Goal: Task Accomplishment & Management: Use online tool/utility

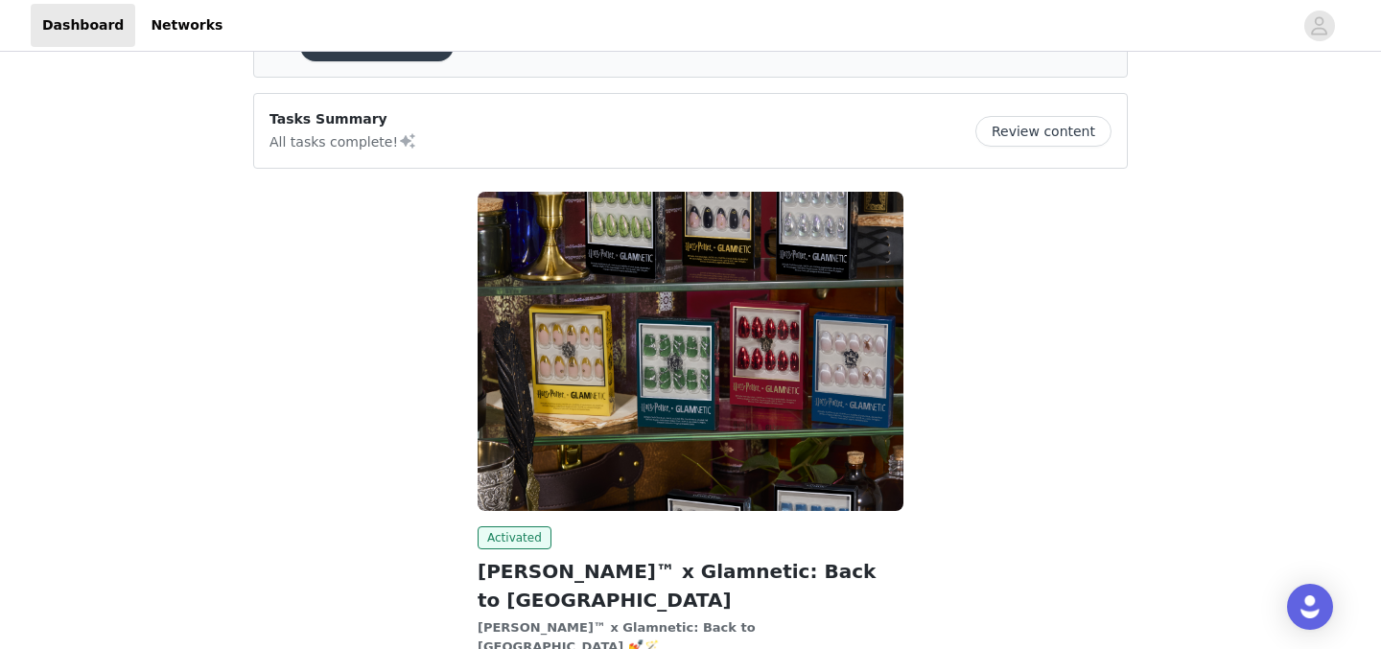
scroll to position [281, 0]
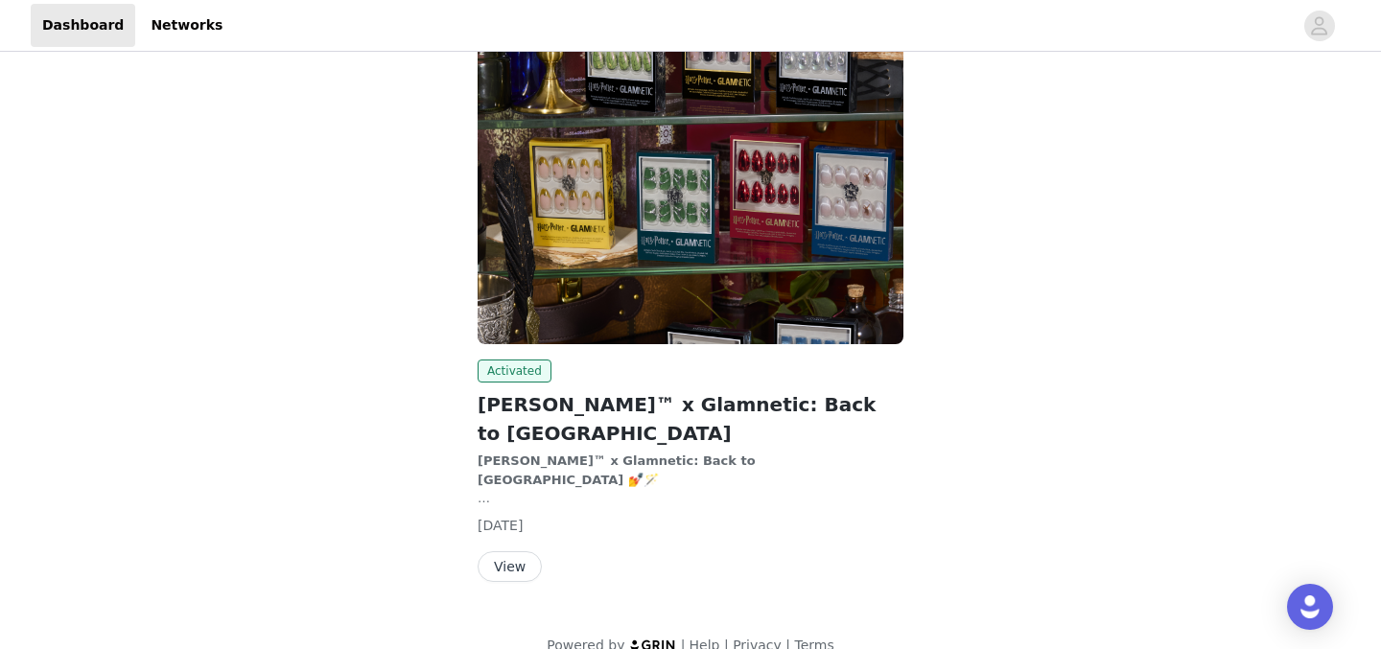
click at [519, 551] on button "View" at bounding box center [509, 566] width 64 height 31
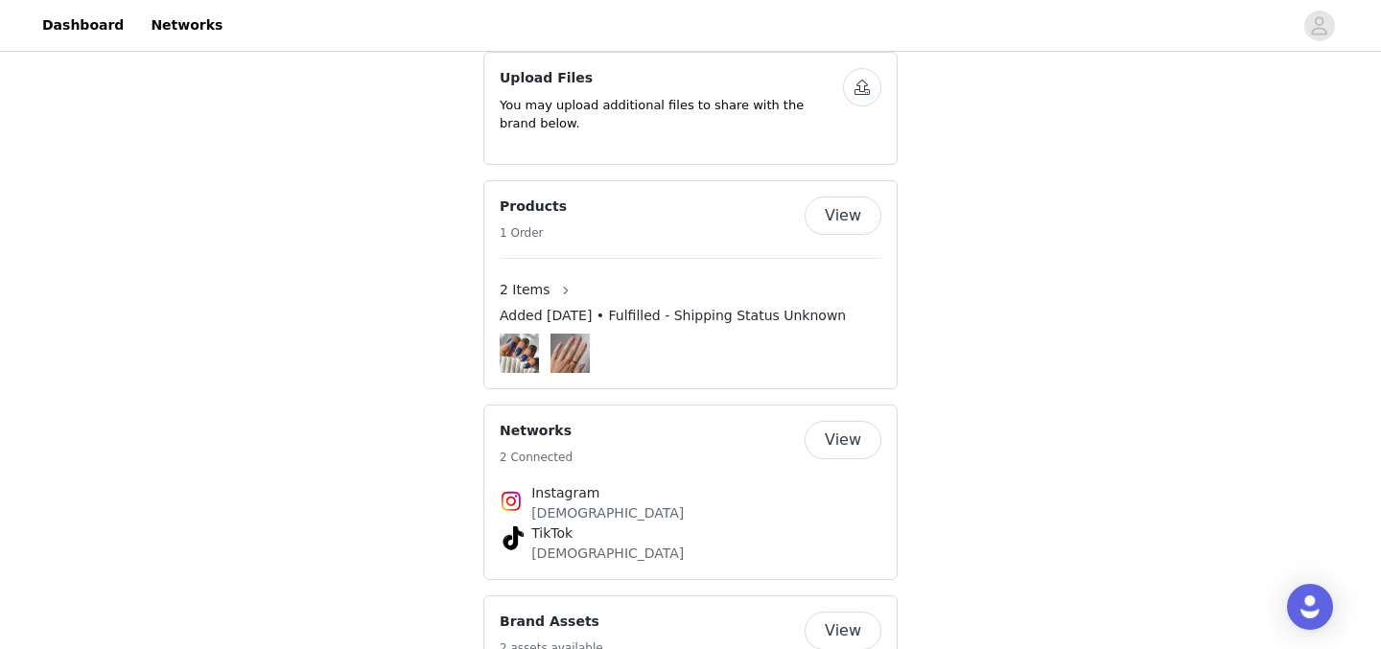
scroll to position [2814, 0]
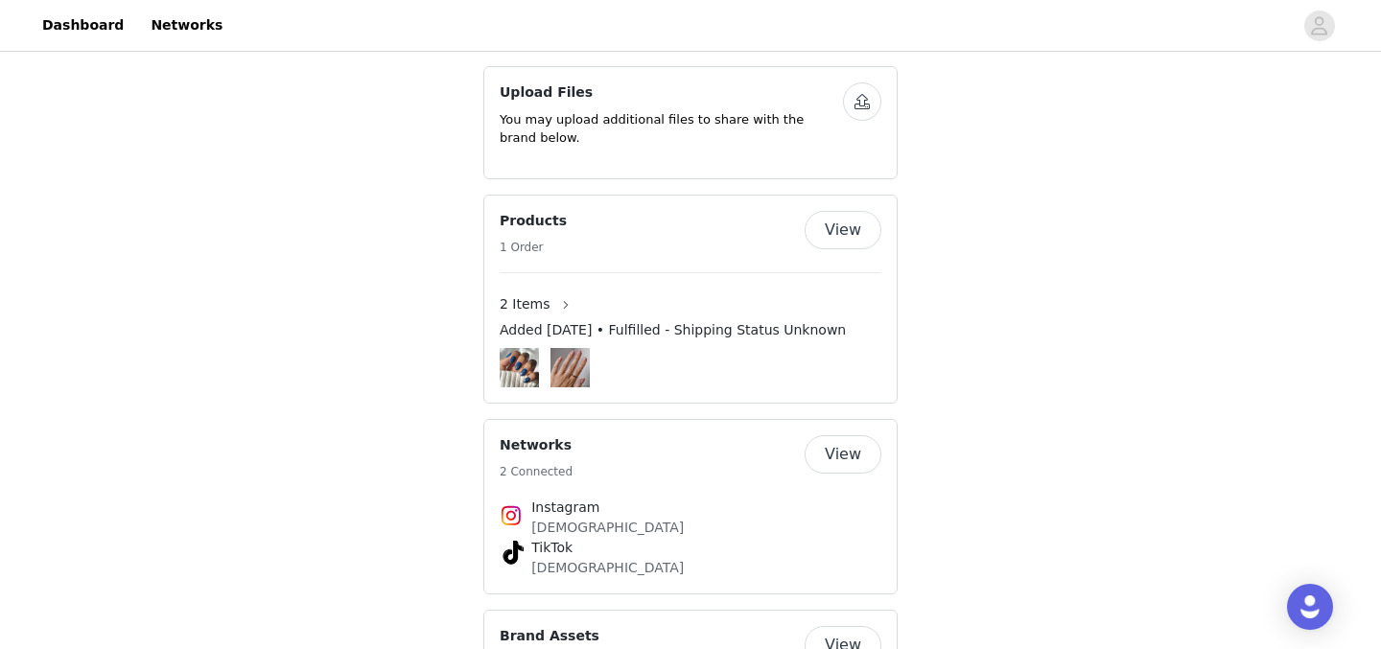
click at [851, 435] on button "View" at bounding box center [842, 454] width 77 height 38
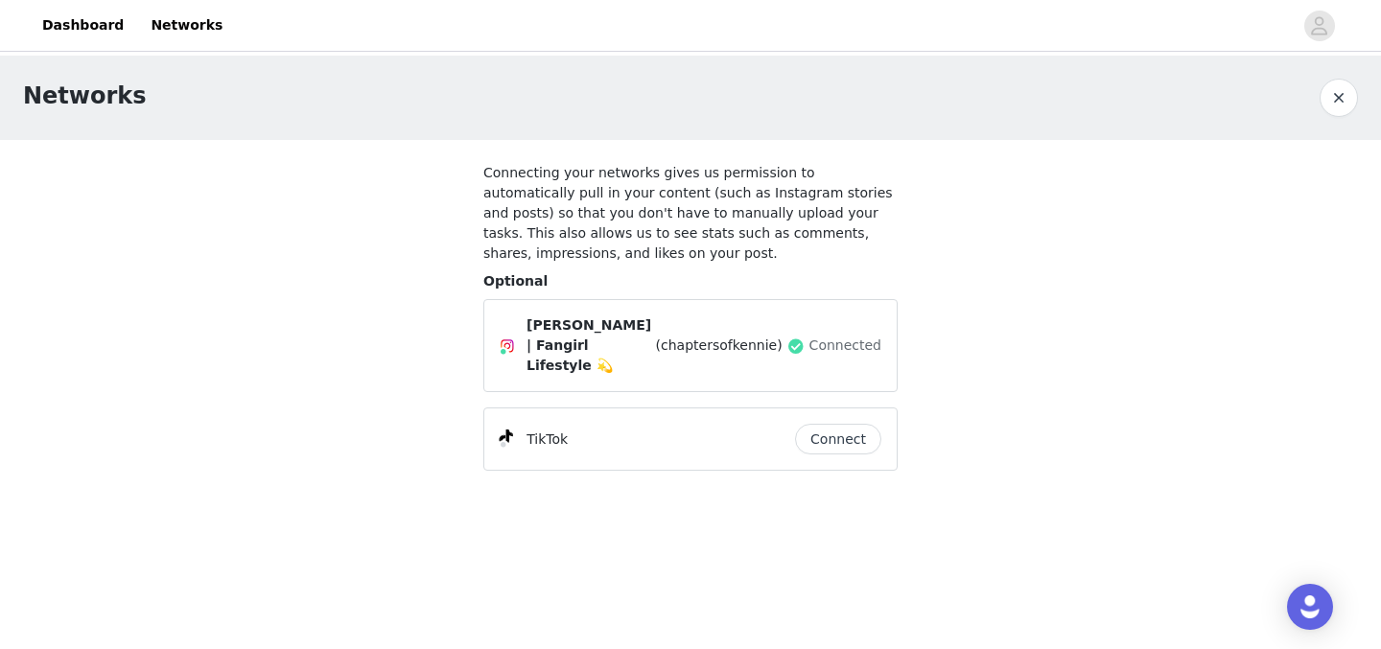
click at [850, 424] on button "Connect" at bounding box center [838, 439] width 86 height 31
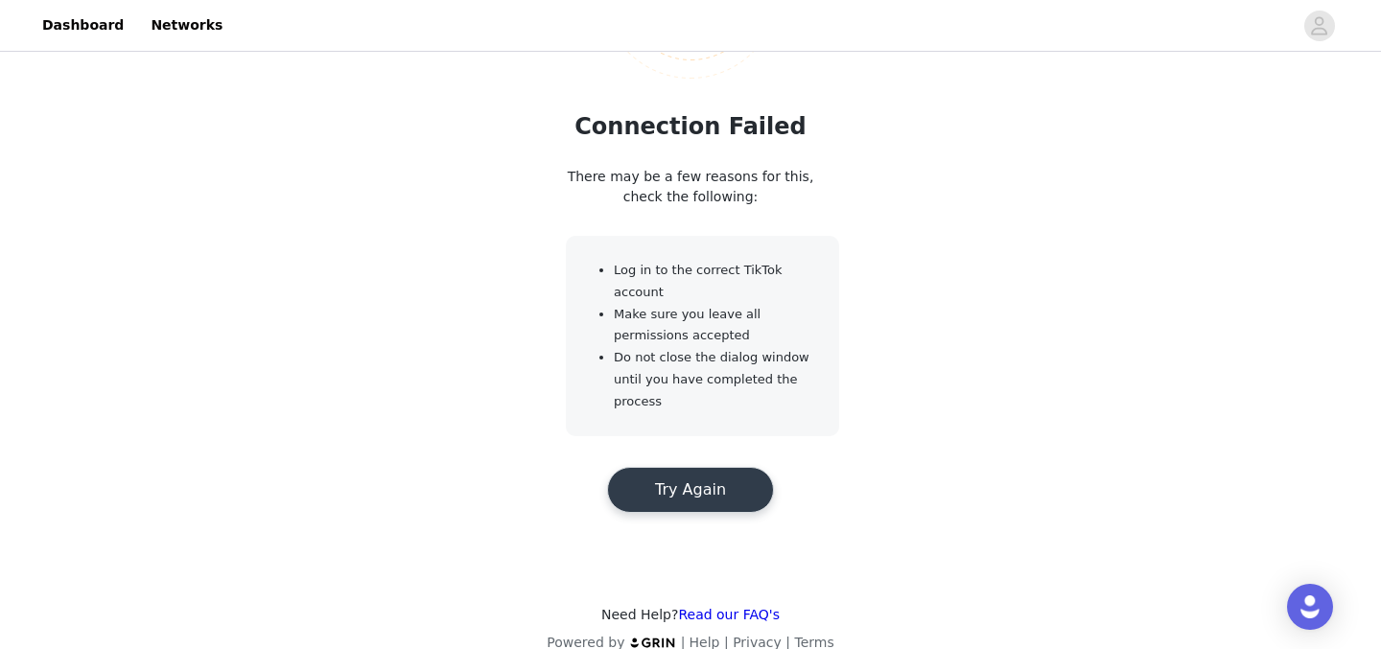
scroll to position [234, 0]
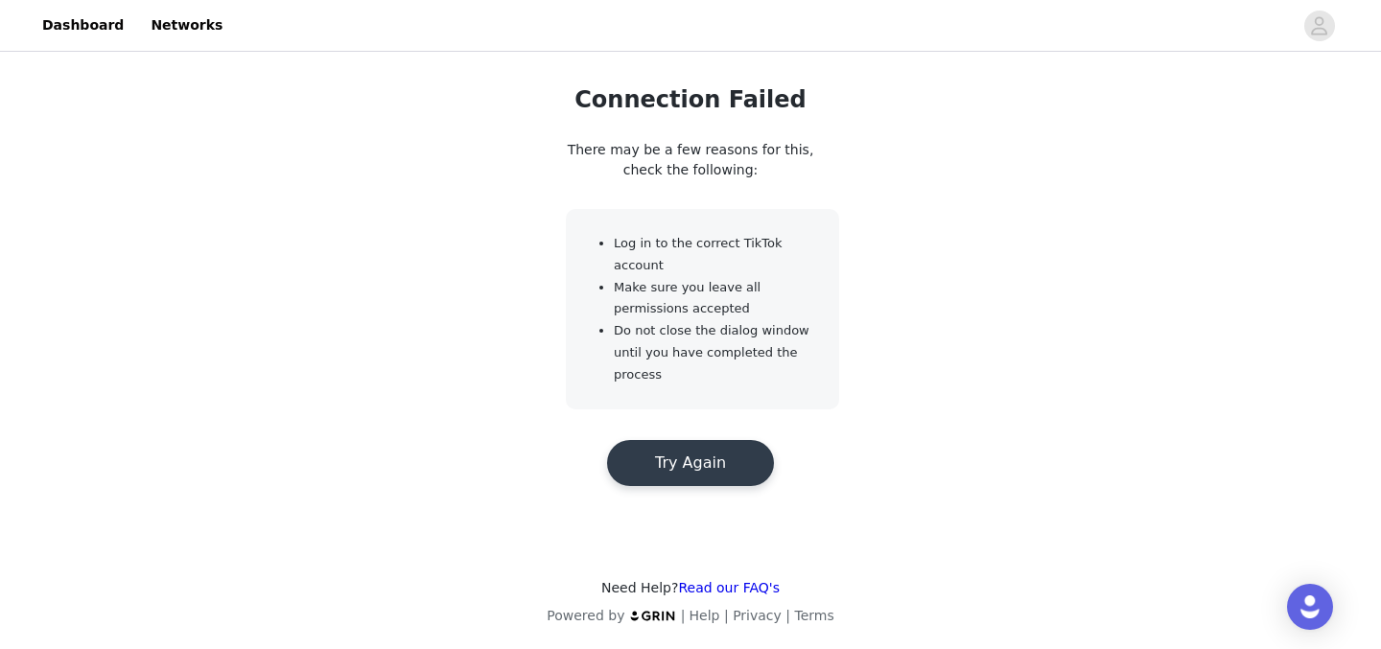
click at [694, 458] on button "Try Again" at bounding box center [690, 463] width 167 height 46
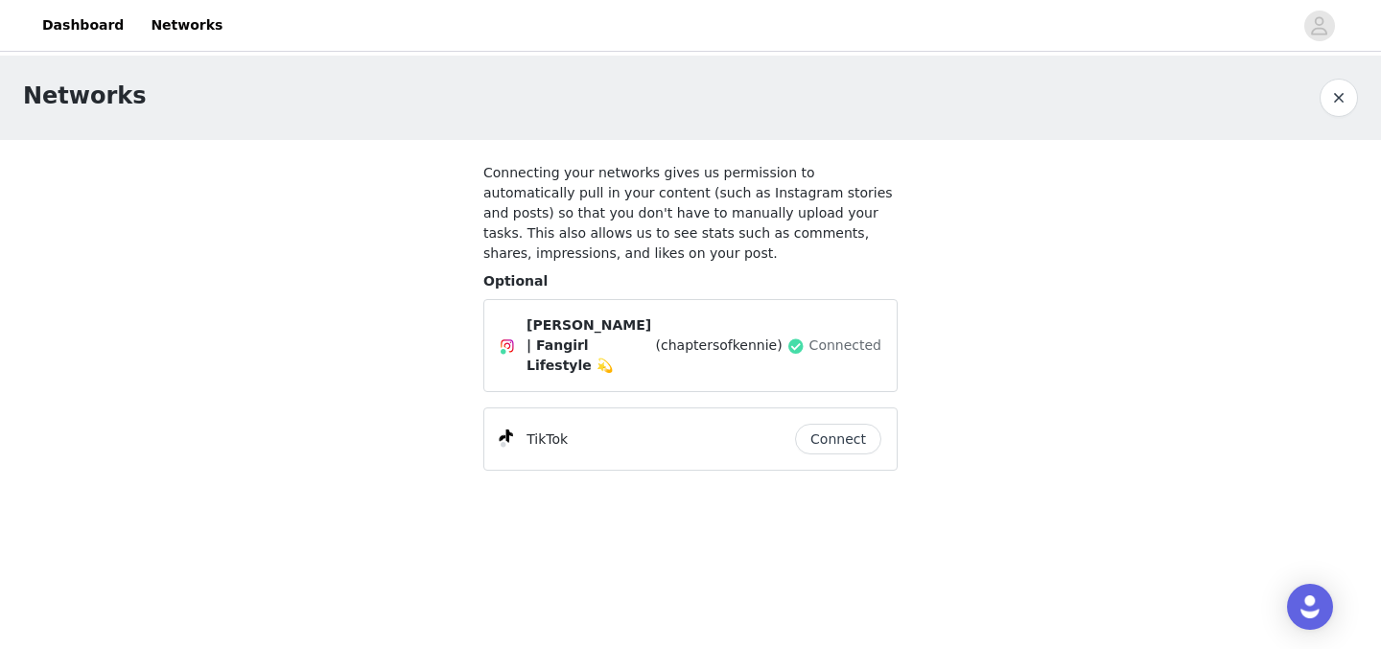
click at [831, 424] on button "Connect" at bounding box center [838, 439] width 86 height 31
click at [1342, 105] on button "button" at bounding box center [1338, 98] width 38 height 38
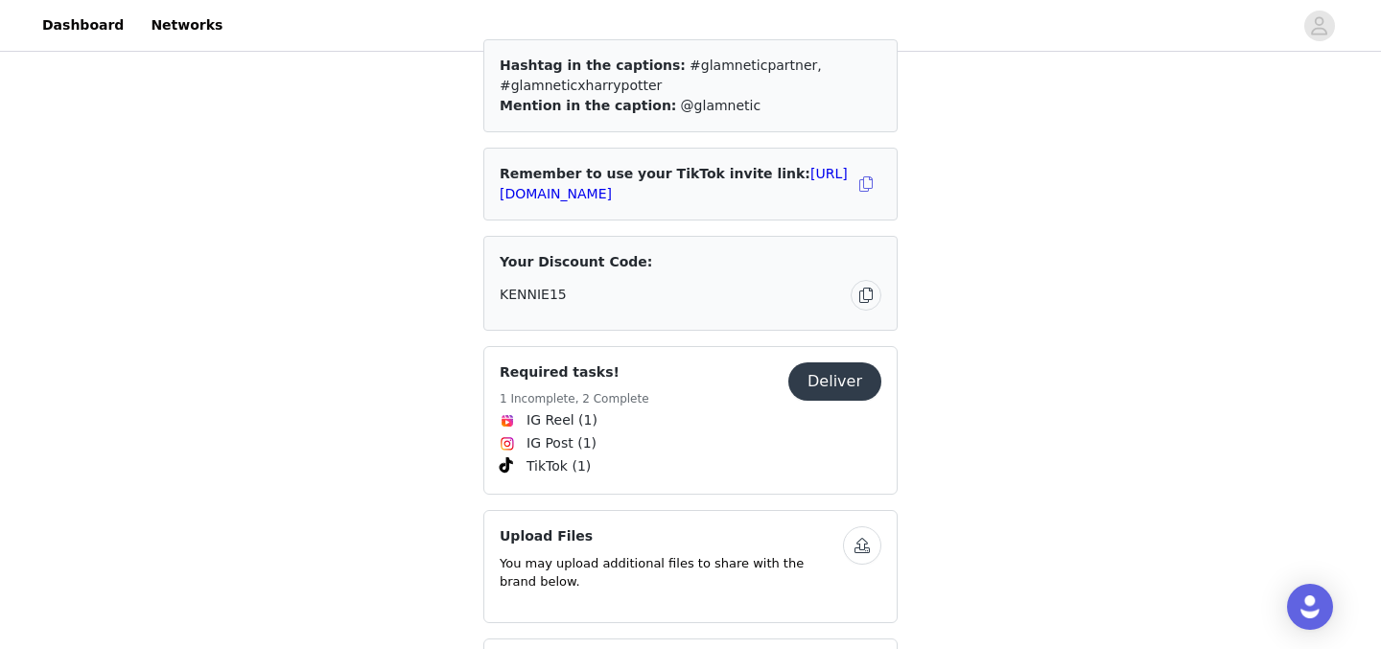
scroll to position [2392, 0]
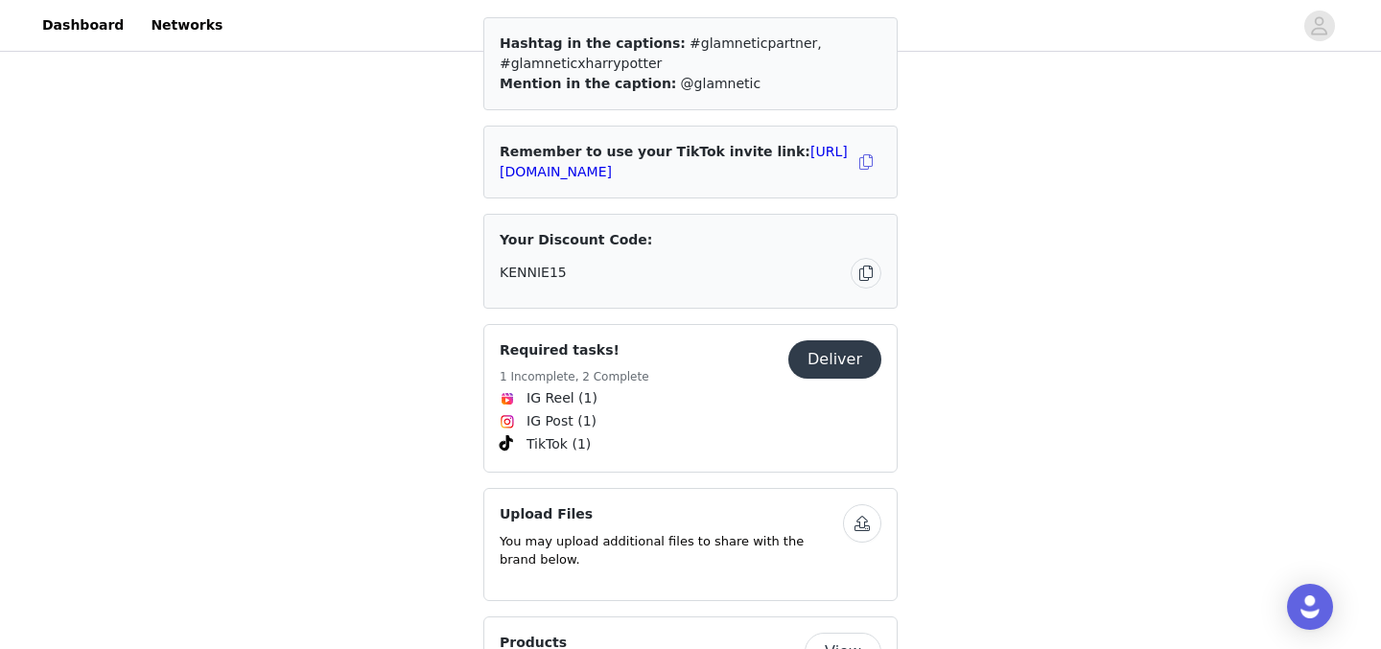
click at [836, 340] on button "Deliver" at bounding box center [834, 359] width 93 height 38
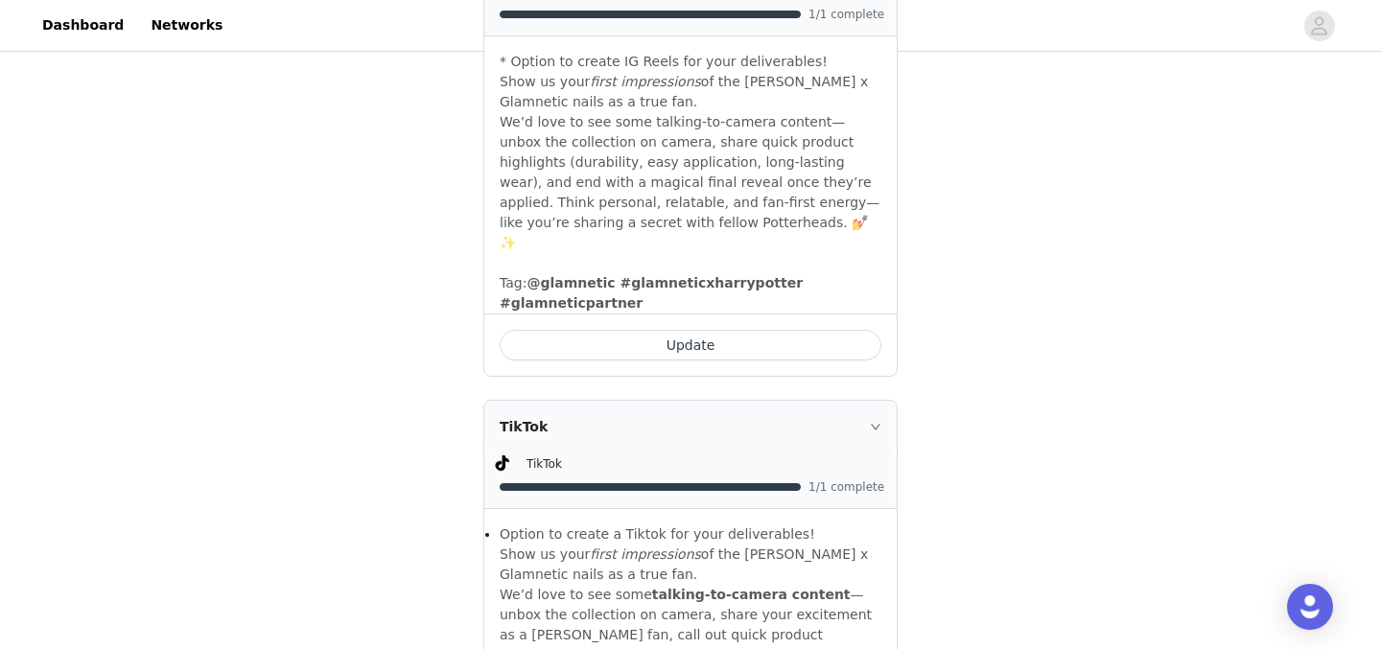
scroll to position [947, 0]
